Goal: Task Accomplishment & Management: Use online tool/utility

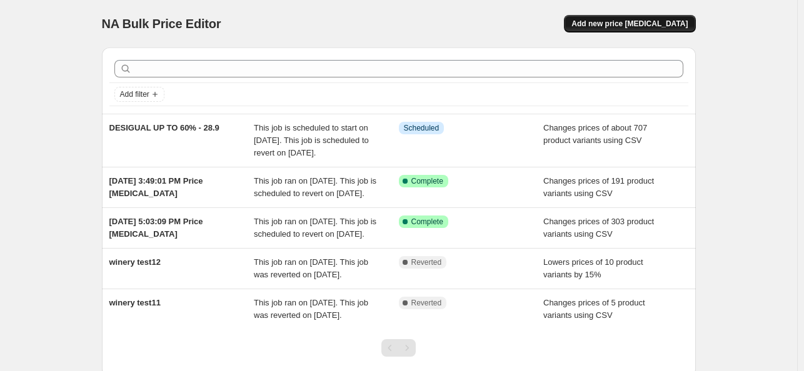
click at [638, 25] on span "Add new price [MEDICAL_DATA]" at bounding box center [629, 24] width 116 height 10
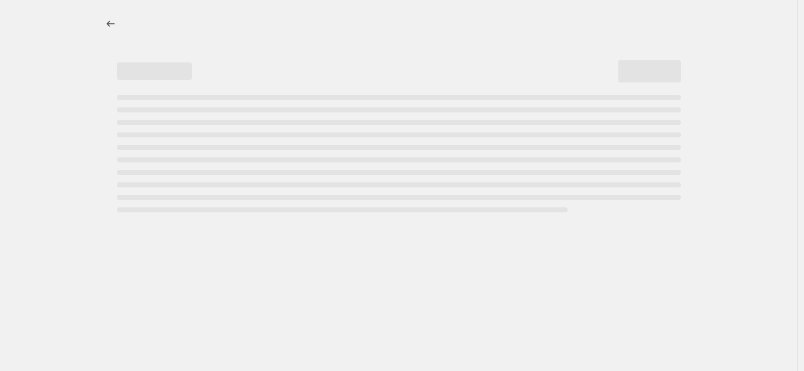
select select "percentage"
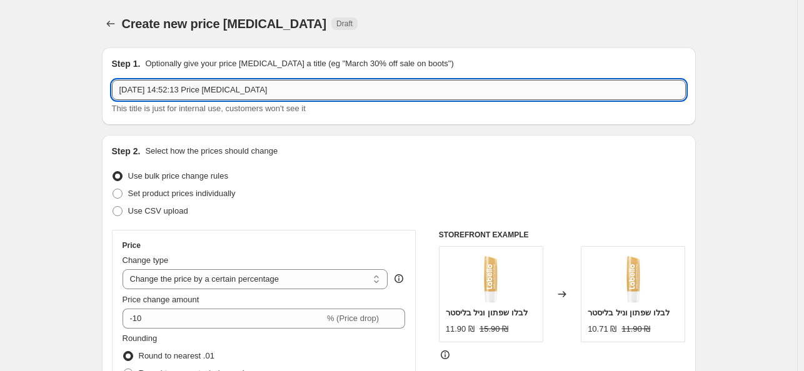
click at [201, 93] on input "[DATE] 14:52:13 Price [MEDICAL_DATA]" at bounding box center [399, 90] width 574 height 20
click at [139, 91] on input "מבצע דזיגואל 29.10-13.10" at bounding box center [399, 90] width 574 height 20
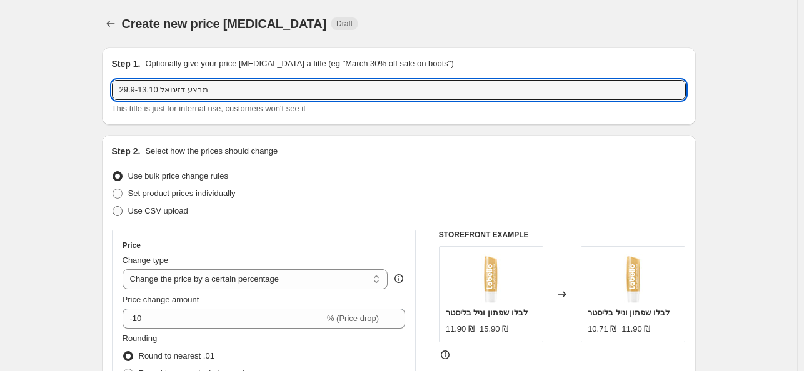
type input "מבצע דזיגואל 29.9-13.10"
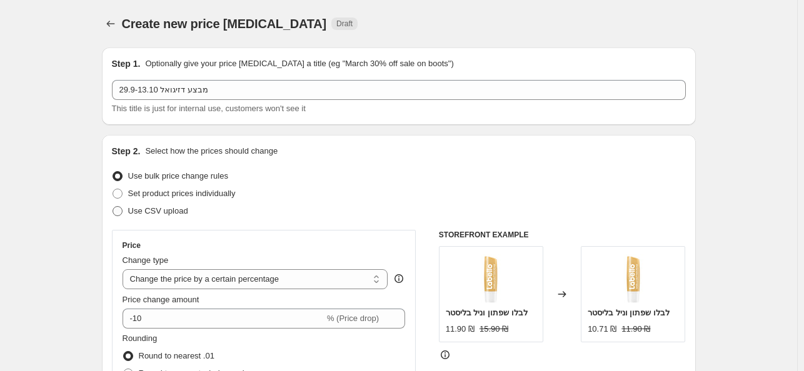
click at [121, 206] on span at bounding box center [118, 211] width 10 height 10
click at [113, 206] on input "Use CSV upload" at bounding box center [113, 206] width 1 height 1
radio input "true"
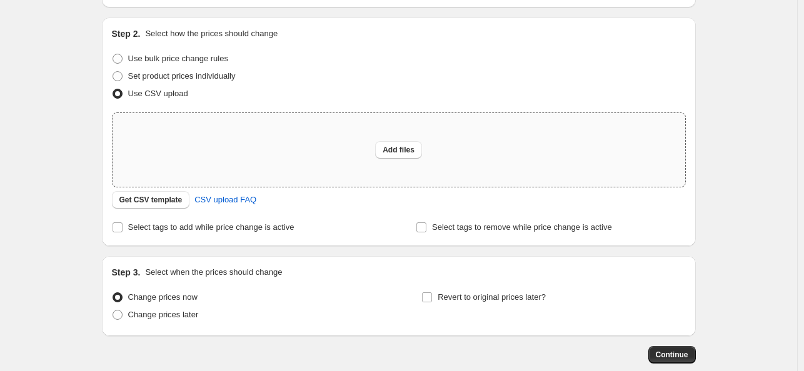
scroll to position [125, 0]
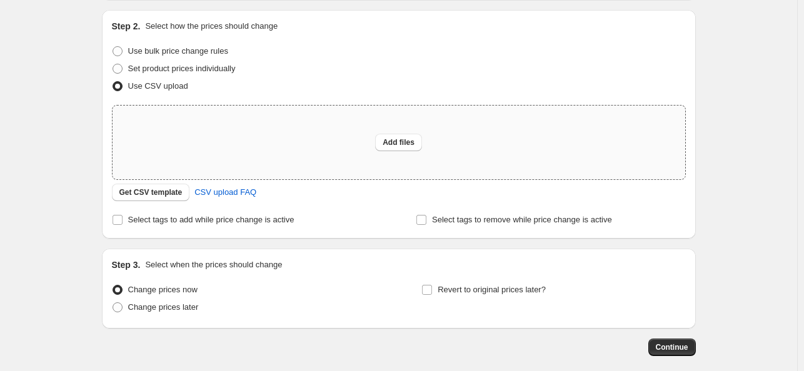
click at [385, 151] on div "Add files" at bounding box center [399, 143] width 573 height 74
type input "C:\fakepath\[PERSON_NAME] 29.9.csv"
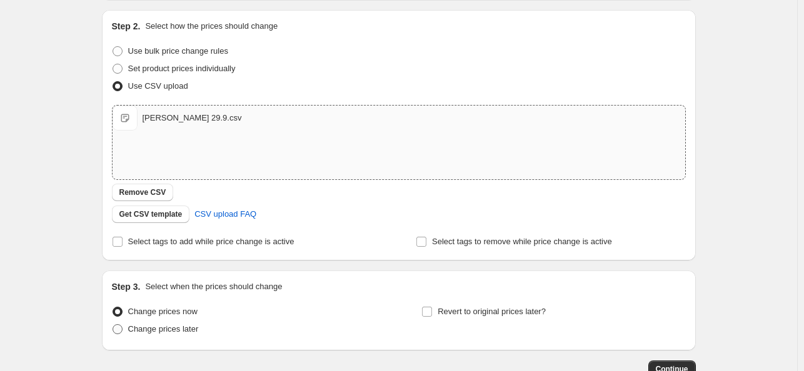
click at [179, 332] on span "Change prices later" at bounding box center [163, 328] width 71 height 9
click at [113, 325] on input "Change prices later" at bounding box center [113, 324] width 1 height 1
radio input "true"
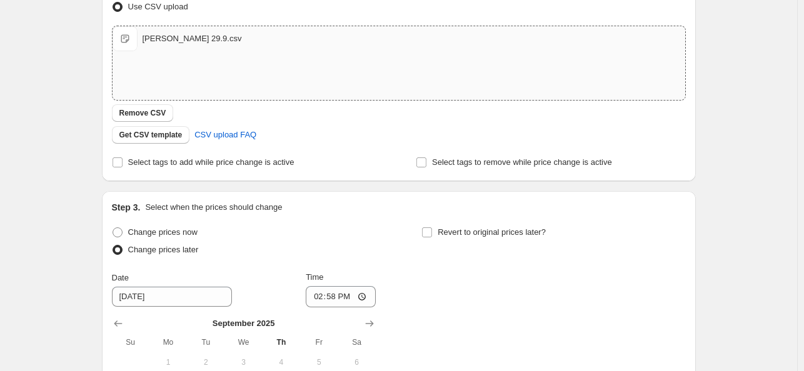
scroll to position [313, 0]
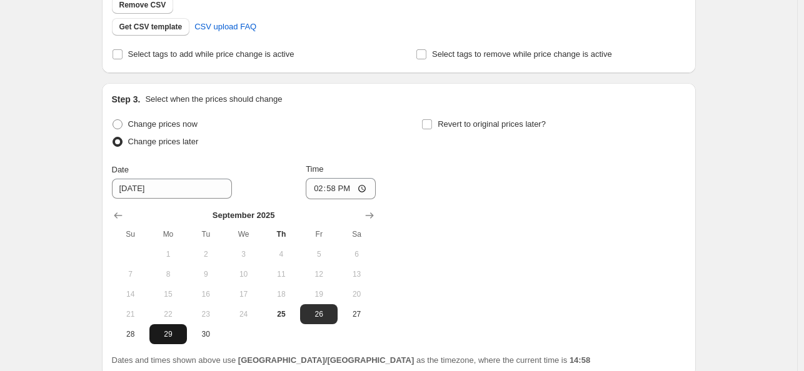
click at [177, 337] on span "29" at bounding box center [168, 334] width 28 height 10
type input "[DATE]"
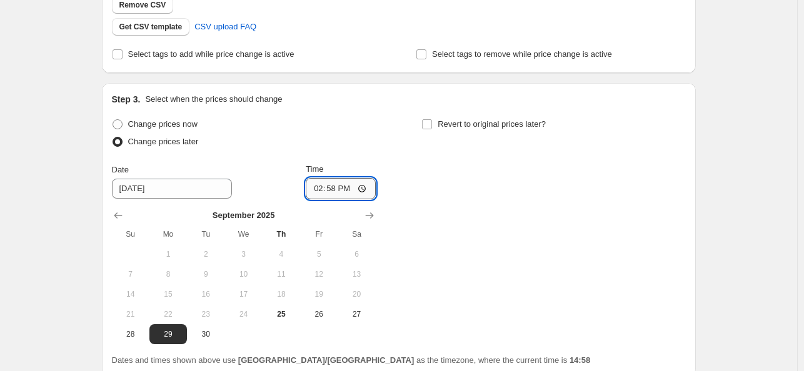
click at [348, 191] on input "14:58" at bounding box center [341, 188] width 70 height 21
click at [338, 191] on input "14:58" at bounding box center [341, 188] width 70 height 21
click at [351, 190] on input "00:58" at bounding box center [341, 188] width 70 height 21
type input "00:00"
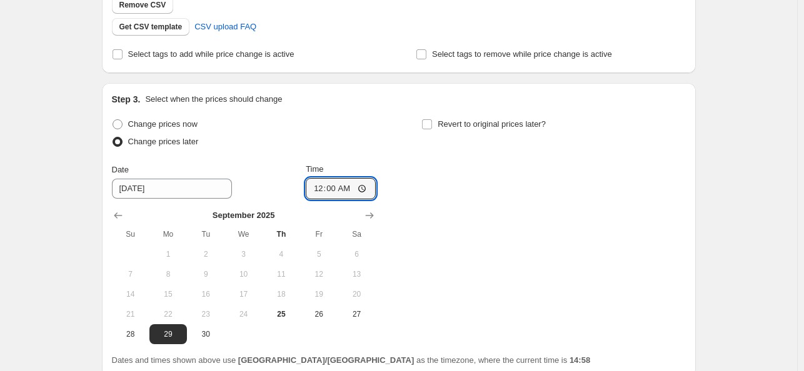
click at [397, 197] on div "Change prices now Change prices later Date [DATE] Time 00:00 [DATE] Su Mo Tu We…" at bounding box center [399, 230] width 574 height 229
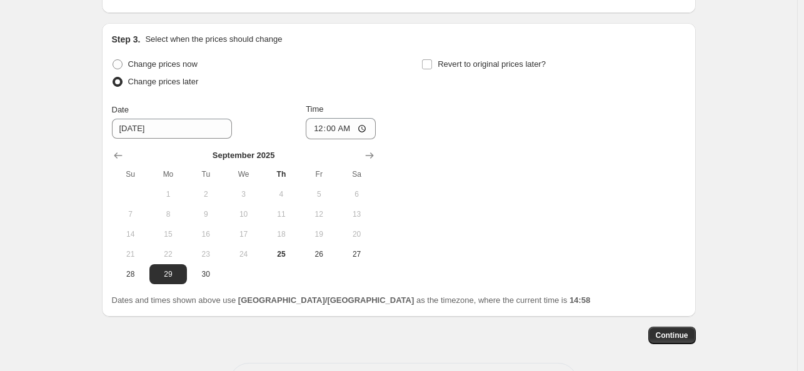
scroll to position [375, 0]
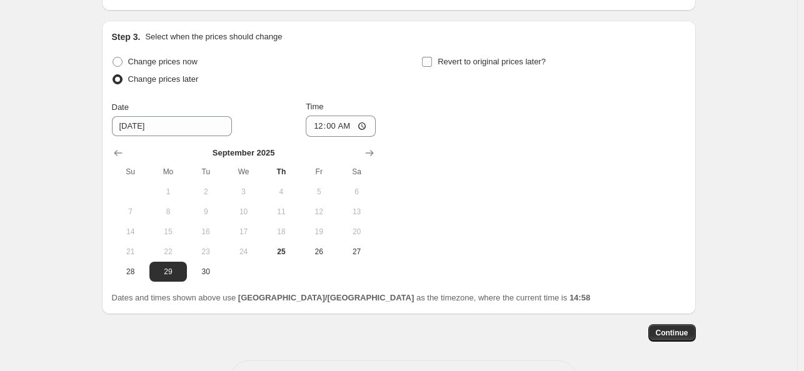
click at [431, 64] on input "Revert to original prices later?" at bounding box center [427, 62] width 10 height 10
checkbox input "true"
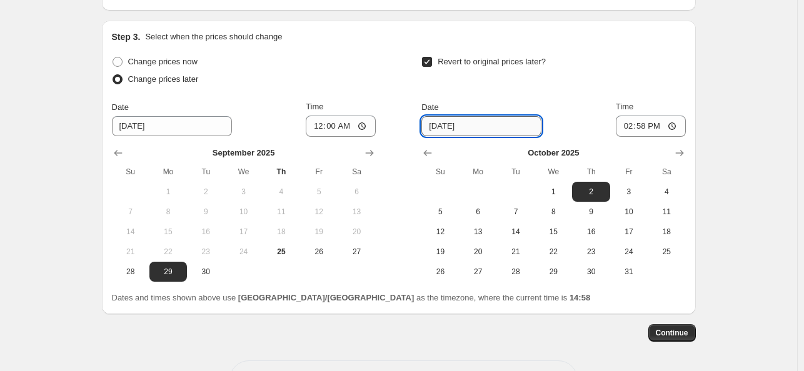
click at [478, 127] on input "[DATE]" at bounding box center [481, 126] width 120 height 20
click at [446, 127] on input "[DATE]" at bounding box center [481, 126] width 120 height 20
click at [479, 232] on span "13" at bounding box center [478, 232] width 28 height 10
type input "[DATE]"
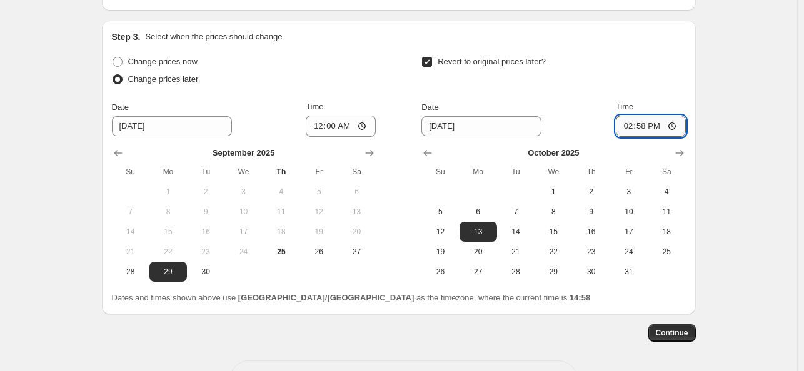
click at [645, 127] on input "14:58" at bounding box center [651, 126] width 70 height 21
type input "23:59"
click at [715, 107] on div "Create new price [MEDICAL_DATA]. This page is ready Create new price [MEDICAL_D…" at bounding box center [398, 21] width 797 height 793
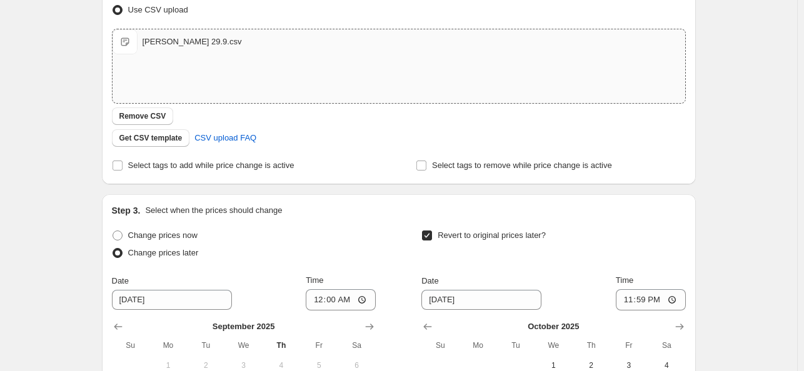
scroll to position [0, 0]
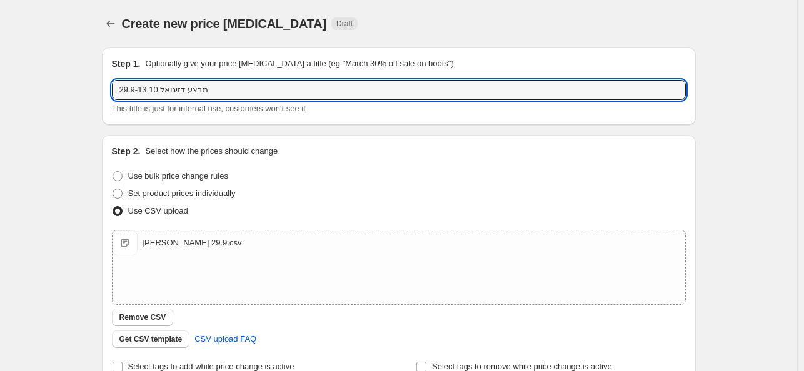
drag, startPoint x: 161, startPoint y: 91, endPoint x: 175, endPoint y: 123, distance: 35.0
click at [161, 91] on input "מבצע דזיגואל 29.9-13.10" at bounding box center [399, 90] width 574 height 20
drag, startPoint x: 203, startPoint y: 92, endPoint x: 239, endPoint y: 97, distance: 36.6
click at [239, 97] on input "מבצע דזיגואל 30% 29.9-13.10" at bounding box center [399, 90] width 574 height 20
drag, startPoint x: 161, startPoint y: 92, endPoint x: 135, endPoint y: 90, distance: 26.3
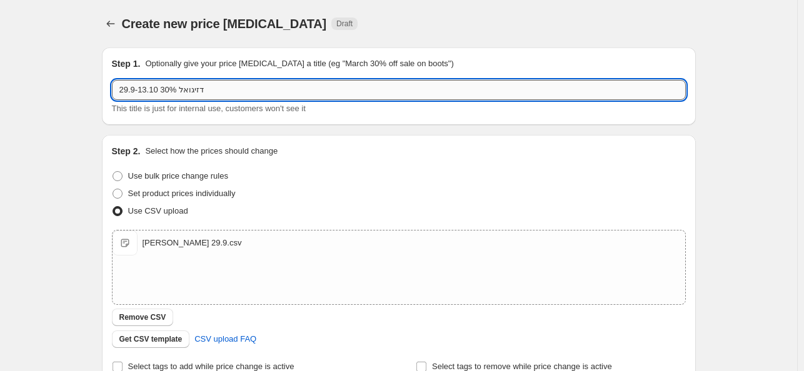
click at [135, 90] on input "דזיגואל 30% 29.9-13.10" at bounding box center [399, 90] width 574 height 20
drag, startPoint x: 123, startPoint y: 87, endPoint x: 160, endPoint y: 90, distance: 37.6
click at [160, 90] on input "דזיגואל 30% 29.9-13.10" at bounding box center [399, 90] width 574 height 20
click at [168, 87] on input "דזיגואל 30%" at bounding box center [399, 90] width 574 height 20
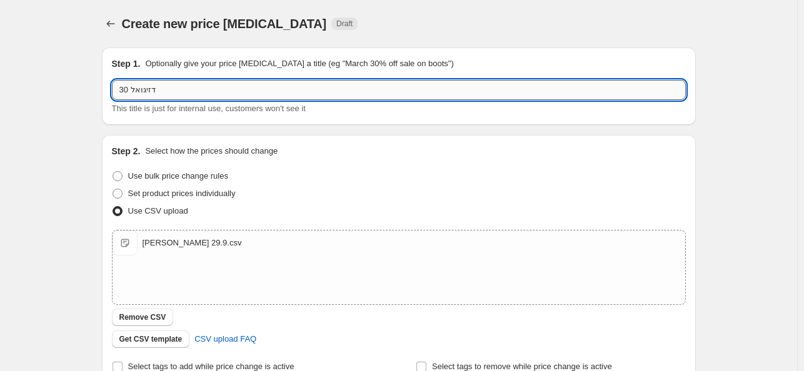
click at [151, 84] on input "דזיגואל 30" at bounding box center [399, 90] width 574 height 20
type input "מ"
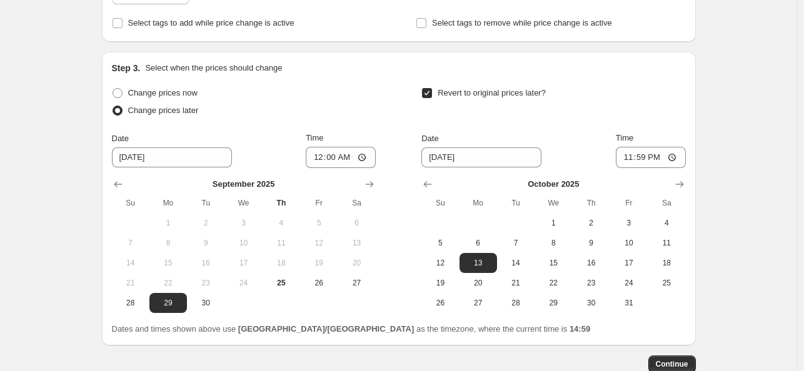
scroll to position [422, 0]
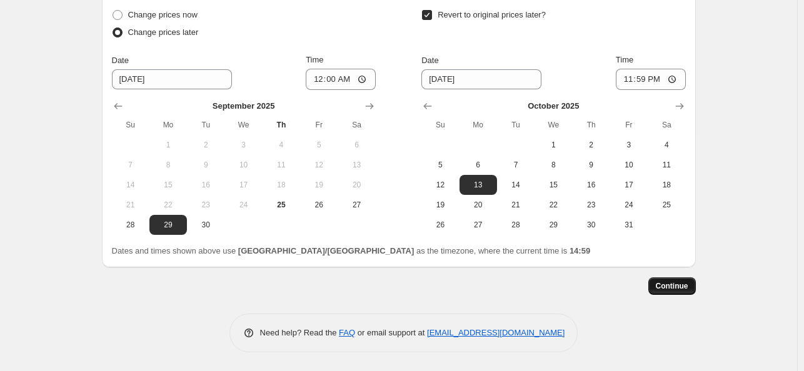
type input "דזיגואל אוקטובר 30%"
click at [685, 289] on span "Continue" at bounding box center [672, 286] width 33 height 10
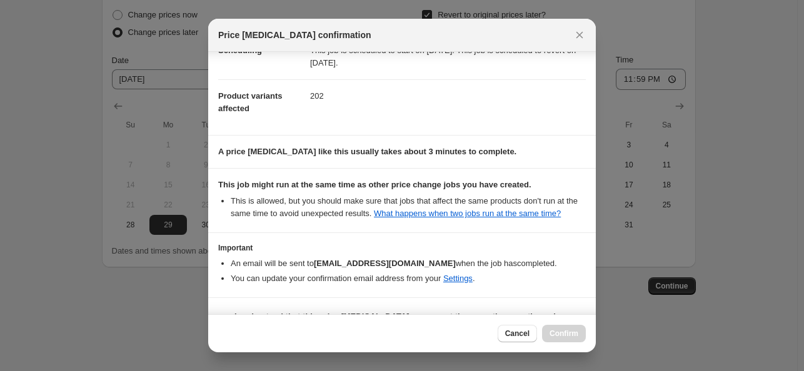
scroll to position [73, 0]
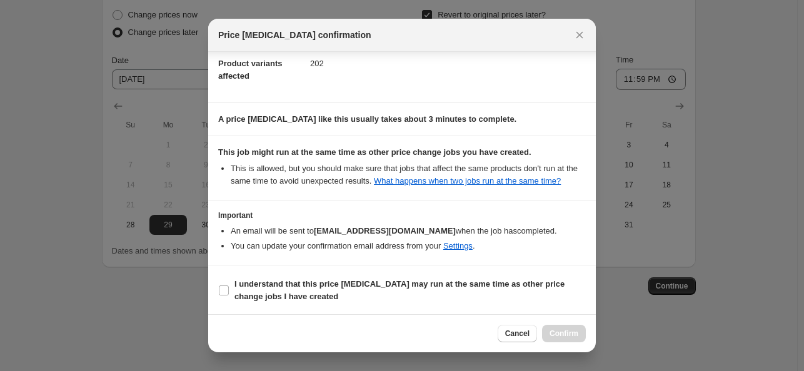
click at [217, 288] on section "I understand that this price [MEDICAL_DATA] may run at the same time as other p…" at bounding box center [402, 291] width 388 height 50
click at [219, 289] on input "I understand that this price [MEDICAL_DATA] may run at the same time as other p…" at bounding box center [224, 291] width 10 height 10
checkbox input "true"
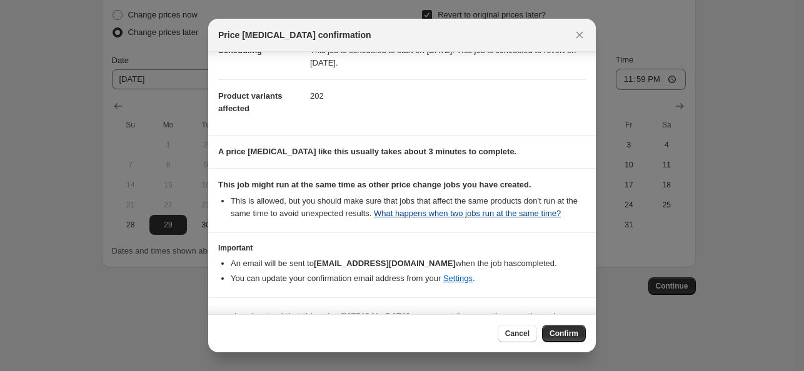
scroll to position [0, 0]
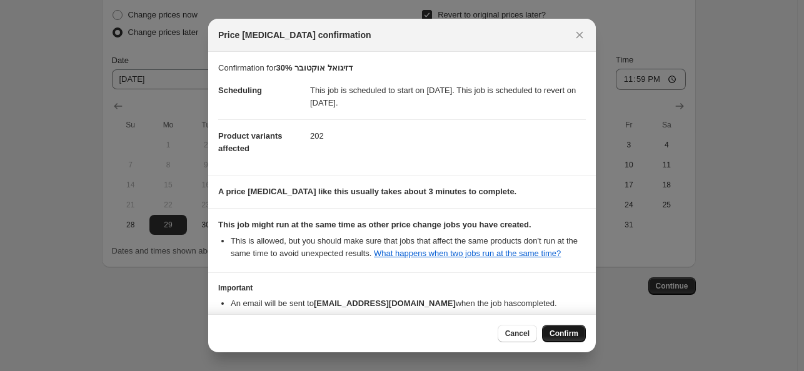
click at [558, 326] on button "Confirm" at bounding box center [564, 334] width 44 height 18
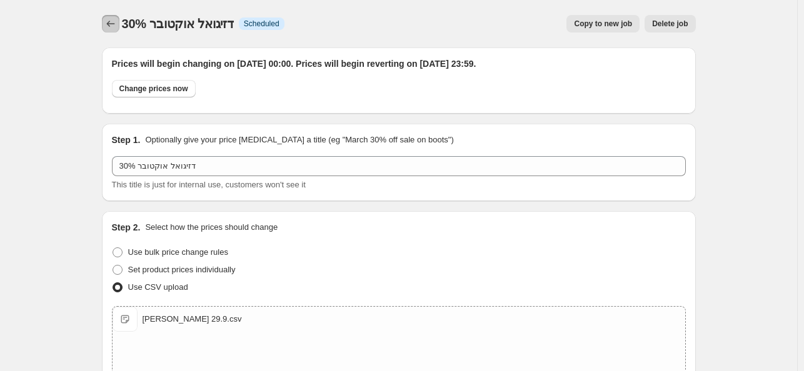
click at [111, 24] on icon "Price change jobs" at bounding box center [110, 24] width 13 height 13
